Goal: Information Seeking & Learning: Learn about a topic

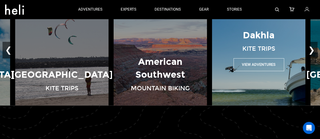
scroll to position [346, 0]
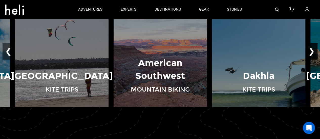
click at [310, 53] on button "❯" at bounding box center [311, 51] width 12 height 17
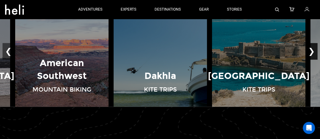
click at [310, 53] on button "❯" at bounding box center [311, 51] width 12 height 17
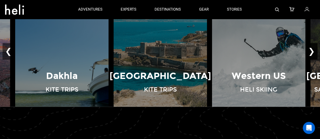
click at [310, 53] on button "❯" at bounding box center [311, 51] width 12 height 17
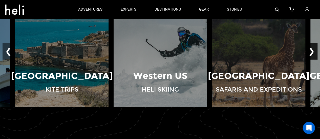
click at [310, 53] on button "❯" at bounding box center [311, 51] width 12 height 17
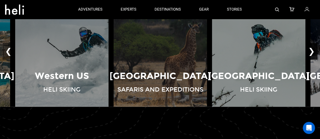
click at [310, 53] on button "❯" at bounding box center [311, 51] width 12 height 17
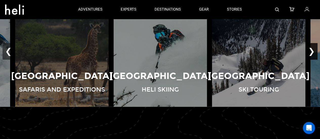
click at [310, 53] on button "❯" at bounding box center [311, 51] width 12 height 17
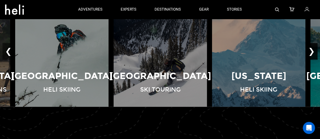
click at [310, 53] on button "❯" at bounding box center [311, 51] width 12 height 17
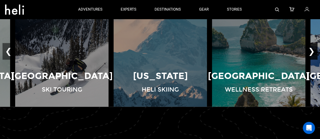
click at [310, 53] on button "❯" at bounding box center [311, 51] width 12 height 17
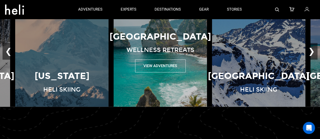
click at [187, 75] on img at bounding box center [160, 51] width 98 height 111
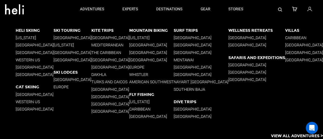
click at [236, 36] on p "[GEOGRAPHIC_DATA]" at bounding box center [257, 37] width 57 height 5
click at [203, 108] on p "[GEOGRAPHIC_DATA]" at bounding box center [201, 109] width 55 height 5
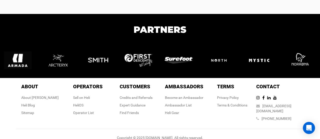
scroll to position [1352, 0]
